Goal: Check status: Check status

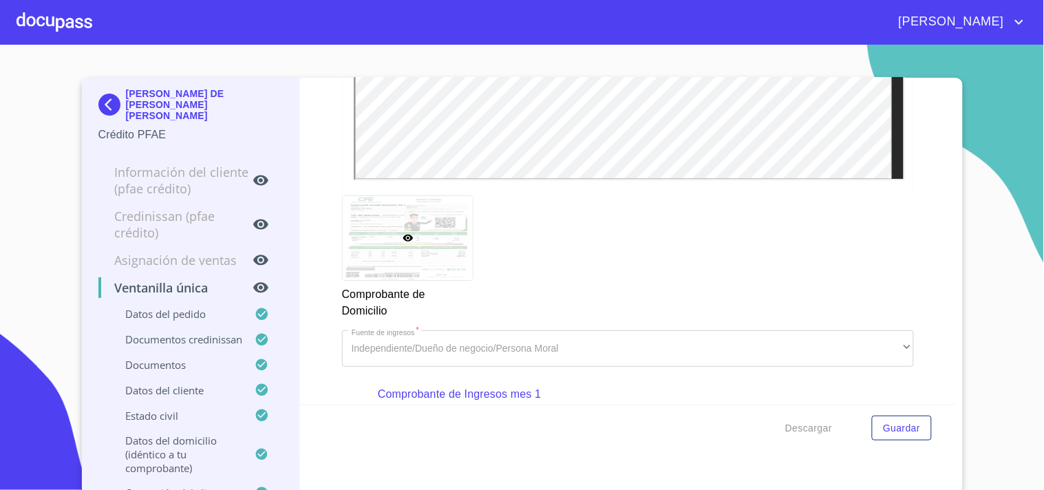
scroll to position [1606, 0]
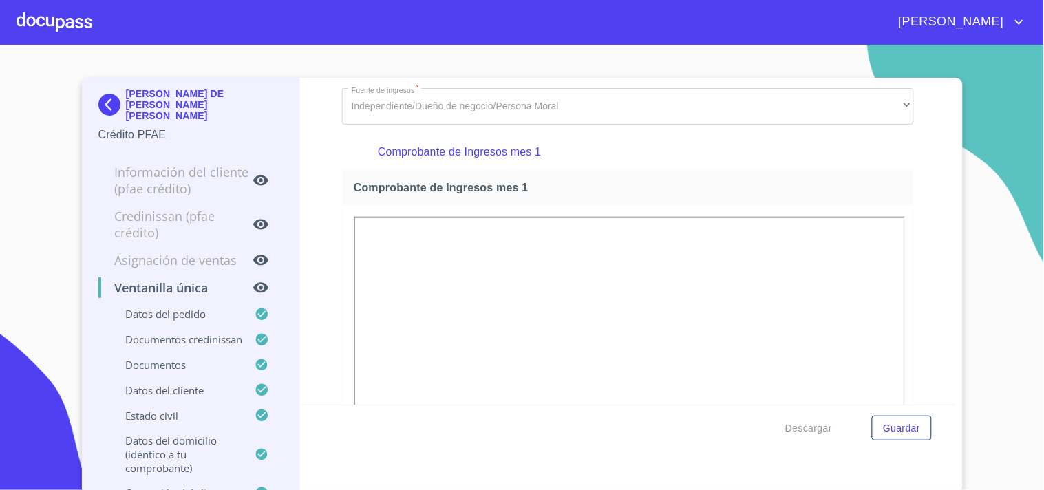
click at [84, 17] on div at bounding box center [55, 22] width 76 height 44
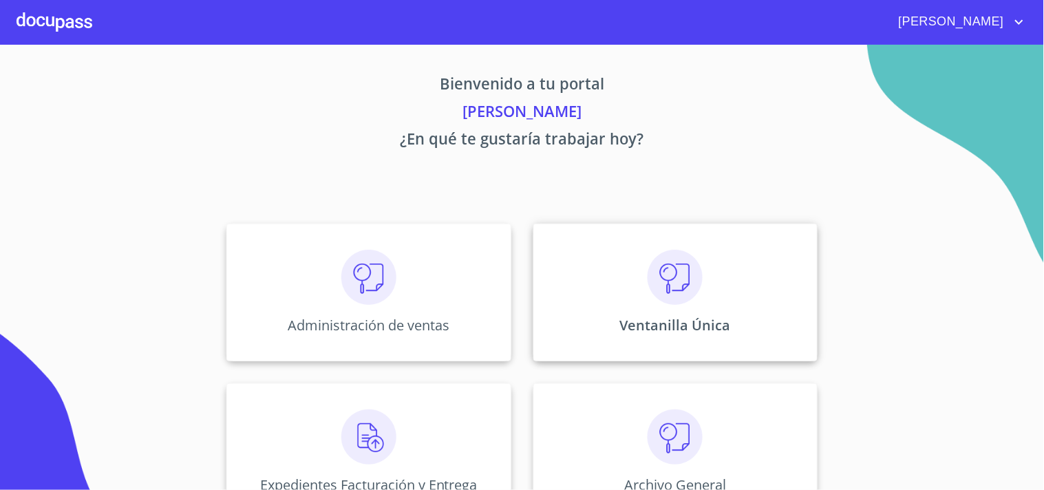
click at [668, 286] on div "Ventanilla Única" at bounding box center [675, 293] width 284 height 138
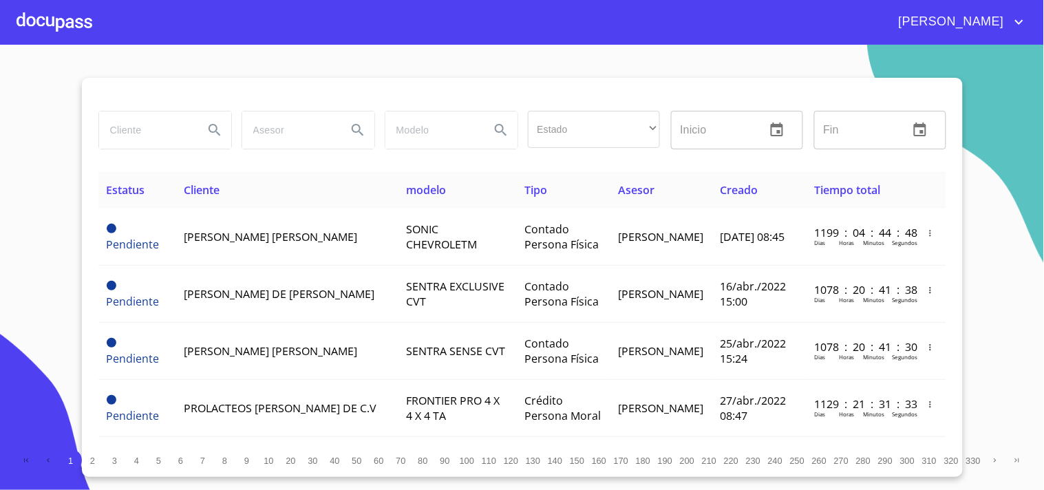
click at [157, 123] on input "search" at bounding box center [146, 130] width 94 height 37
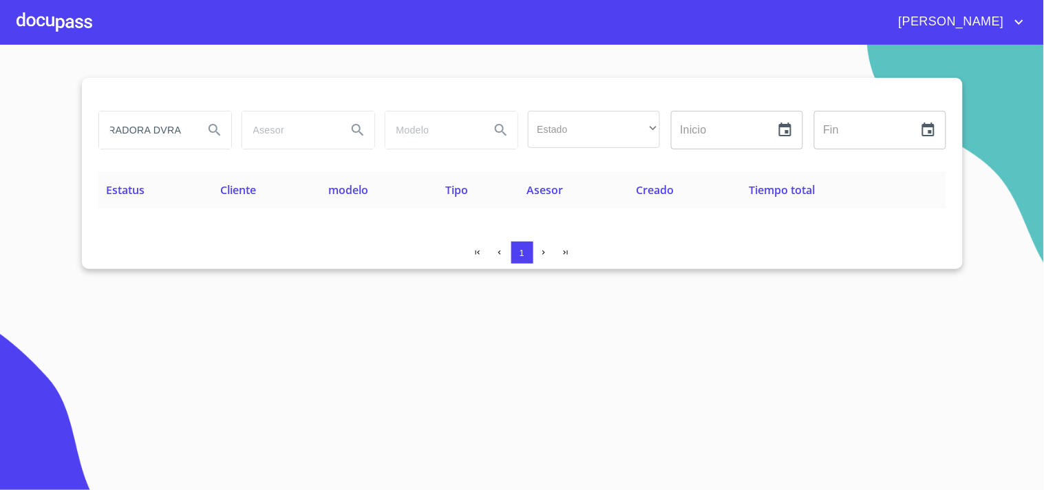
scroll to position [0, 24]
type input "OPERADORA [PERSON_NAME]"
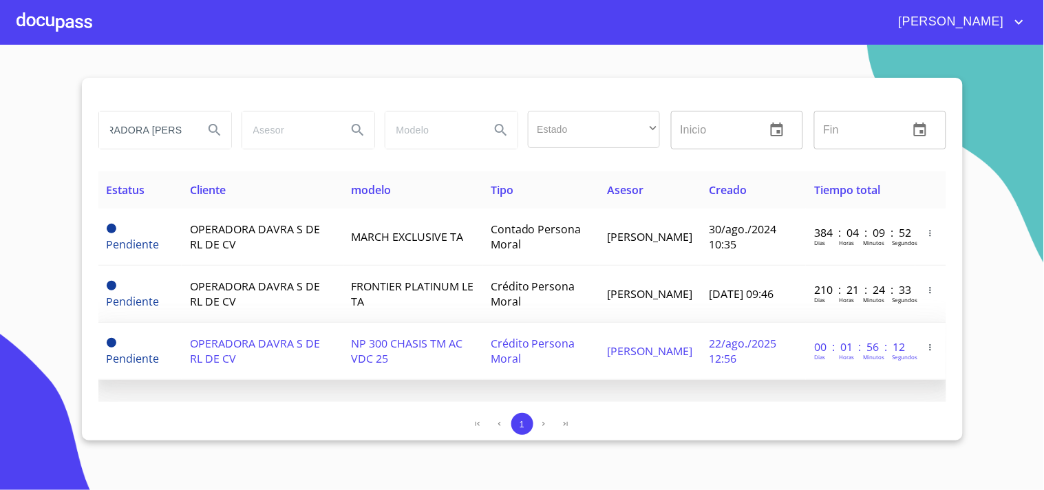
click at [427, 360] on td "NP 300 CHASIS TM AC VDC 25" at bounding box center [412, 351] width 139 height 57
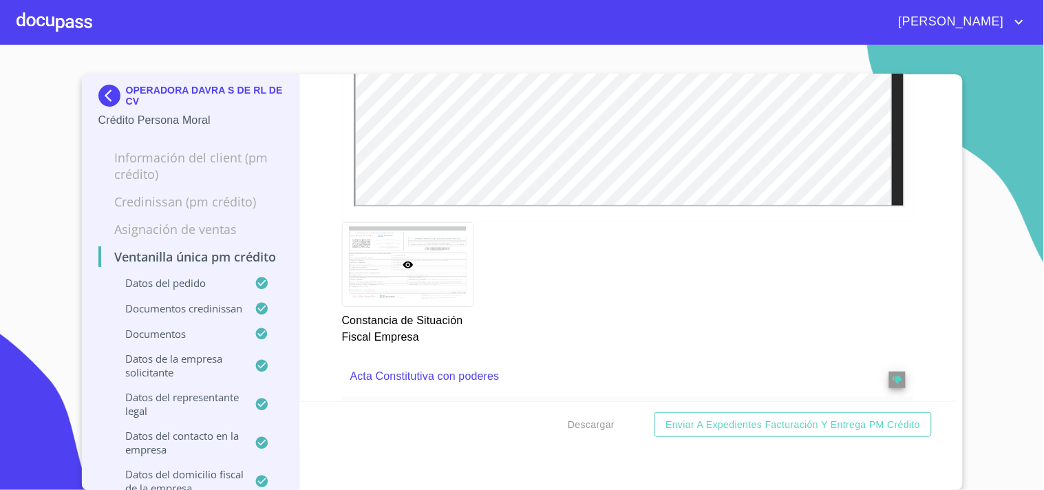
scroll to position [4283, 0]
